Goal: Information Seeking & Learning: Learn about a topic

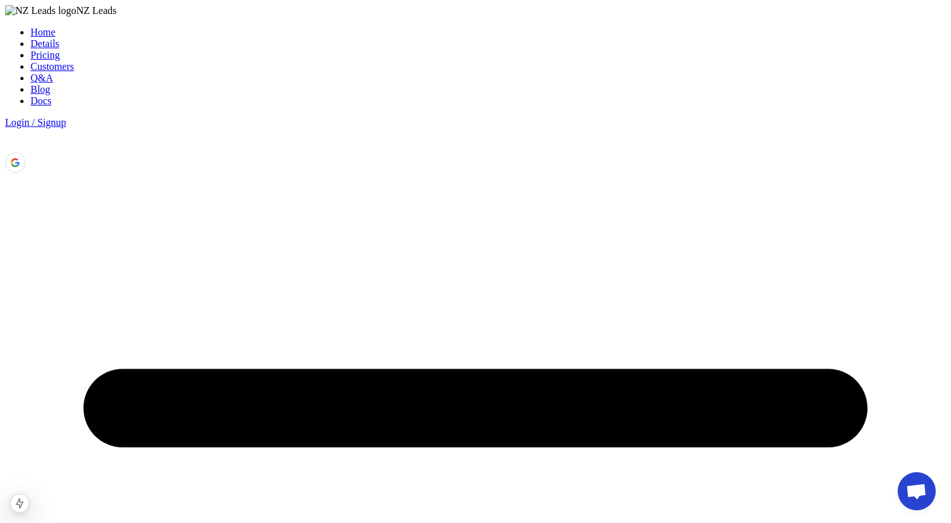
click at [51, 95] on link "Docs" at bounding box center [40, 100] width 21 height 11
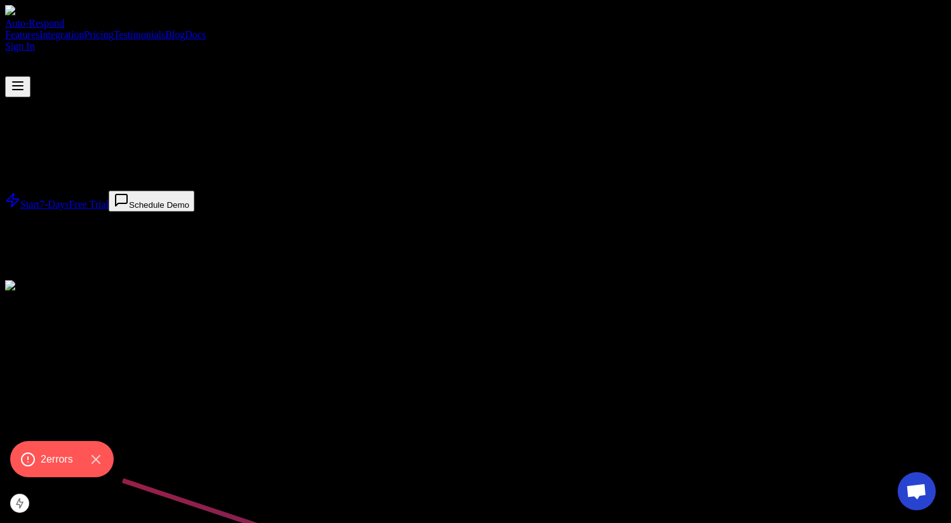
click at [206, 29] on link "Docs" at bounding box center [195, 34] width 21 height 11
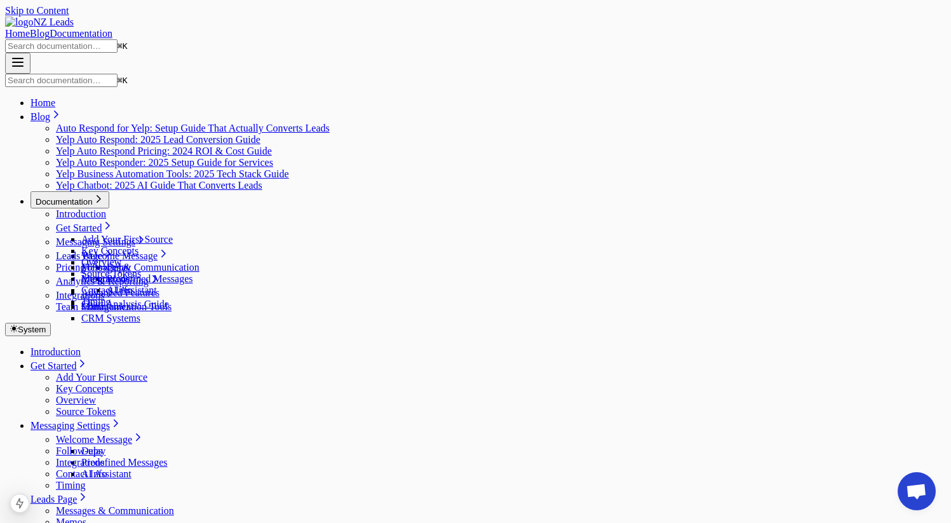
scroll to position [51, 0]
click at [60, 522] on link "Pricing" at bounding box center [44, 533] width 29 height 11
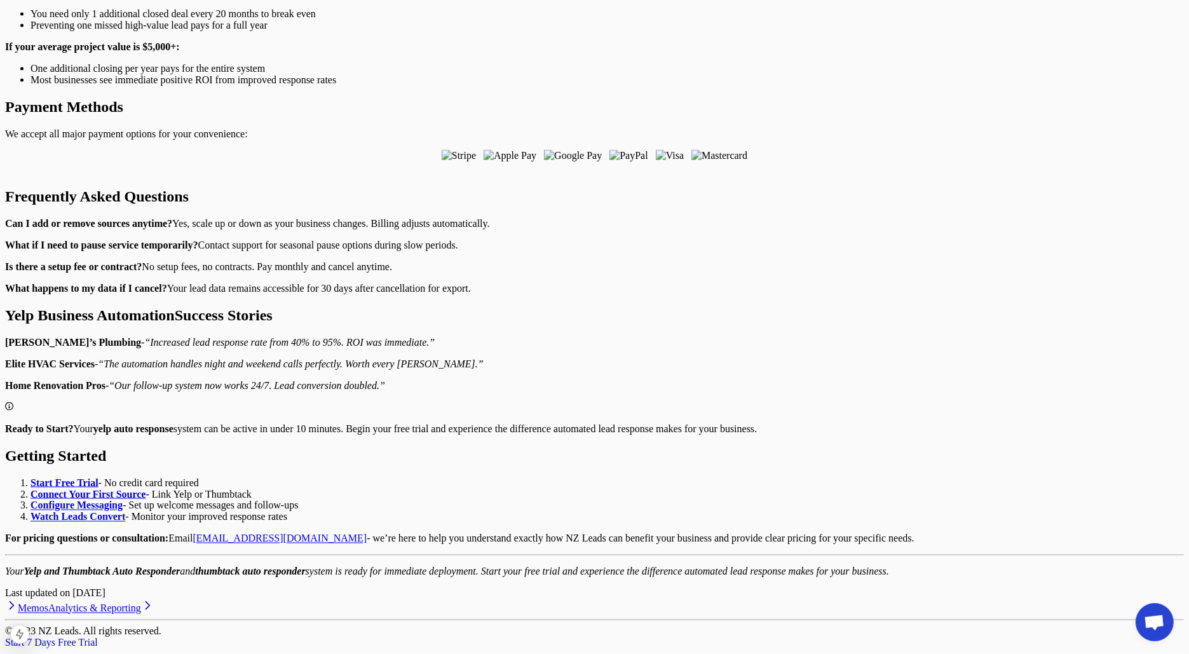
scroll to position [1959, 0]
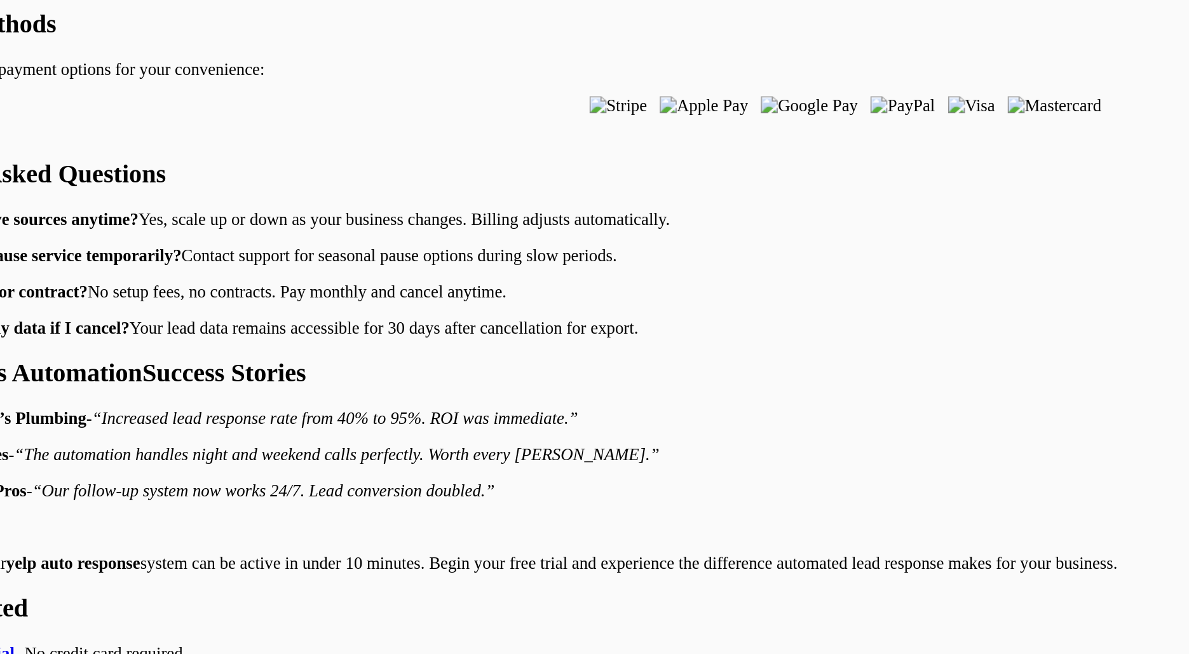
click at [461, 522] on p "For pricing questions or consultation: Email support@nzleads.com - we’re here t…" at bounding box center [594, 538] width 1178 height 11
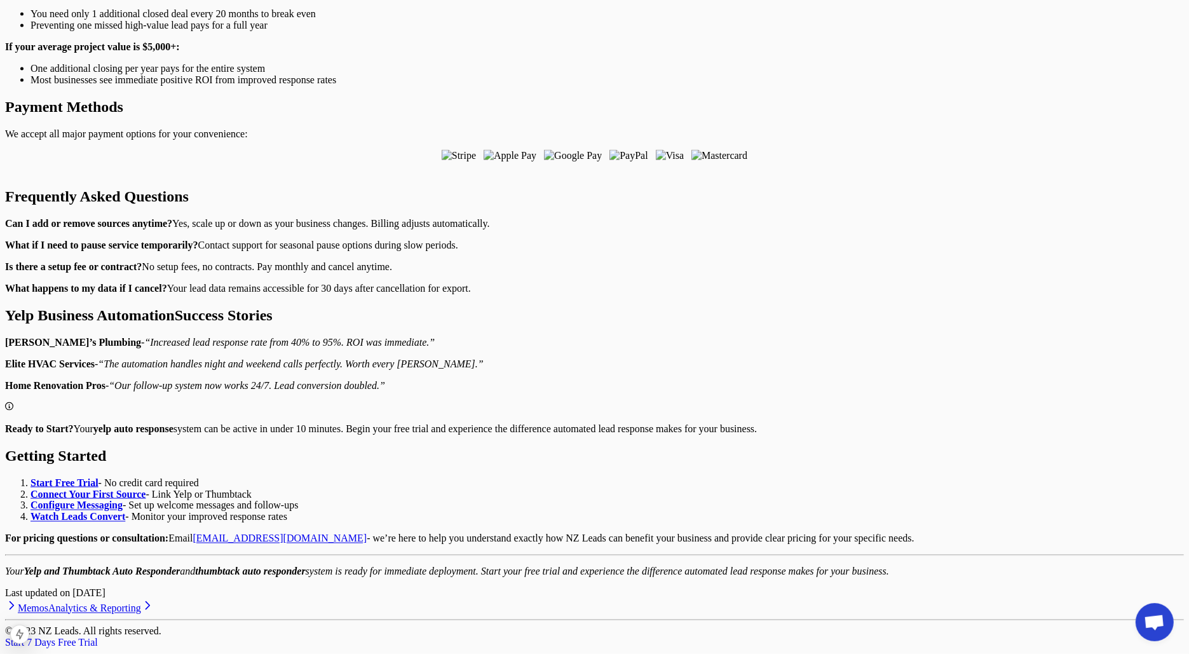
click at [549, 522] on p "For pricing questions or consultation: Email support@nzleads.com - we’re here t…" at bounding box center [594, 538] width 1178 height 11
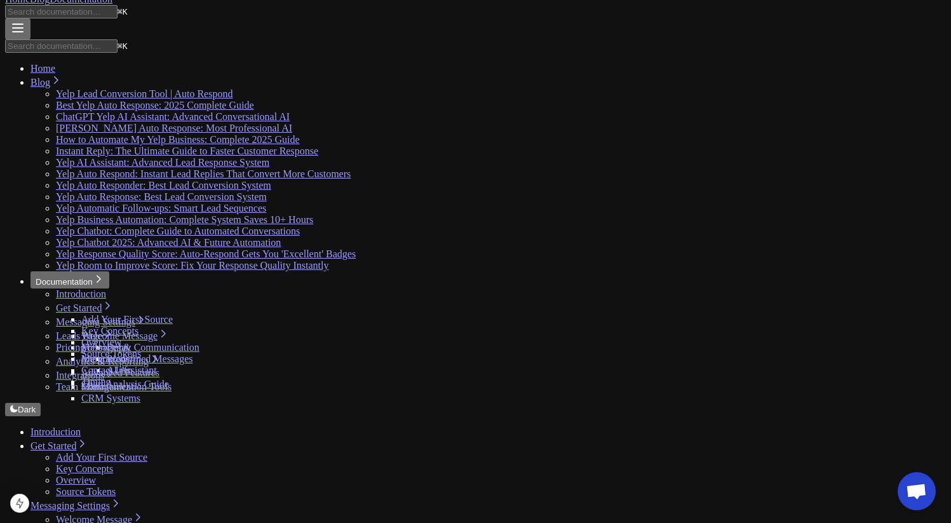
scroll to position [78, 0]
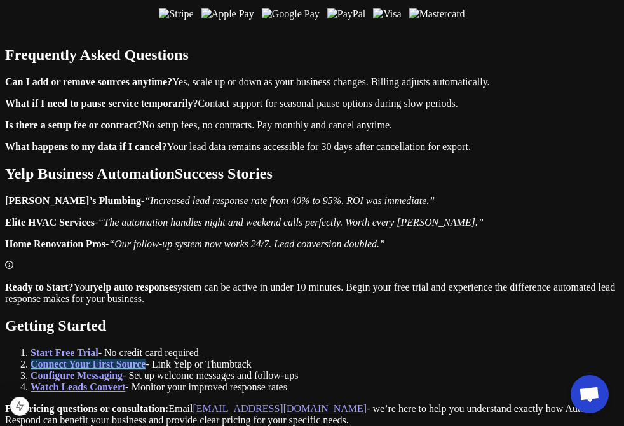
scroll to position [2145, 0]
